Goal: Information Seeking & Learning: Learn about a topic

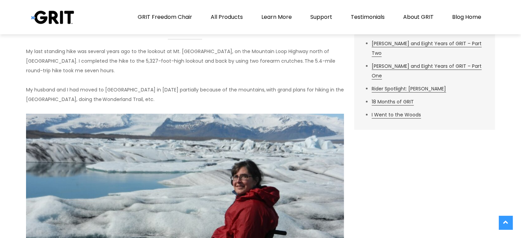
scroll to position [259, 0]
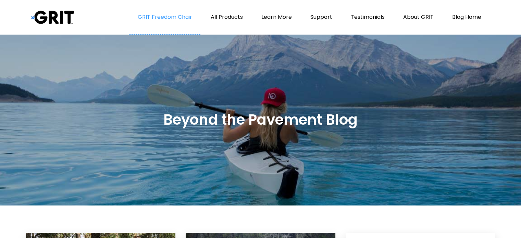
click at [170, 17] on link "GRIT Freedom Chair" at bounding box center [165, 17] width 72 height 34
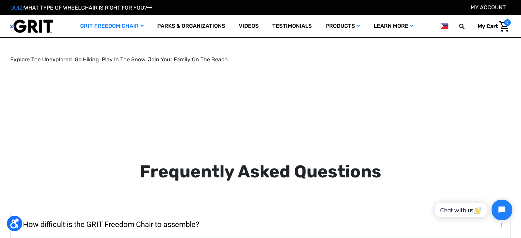
scroll to position [994, 0]
